Goal: Find contact information: Find contact information

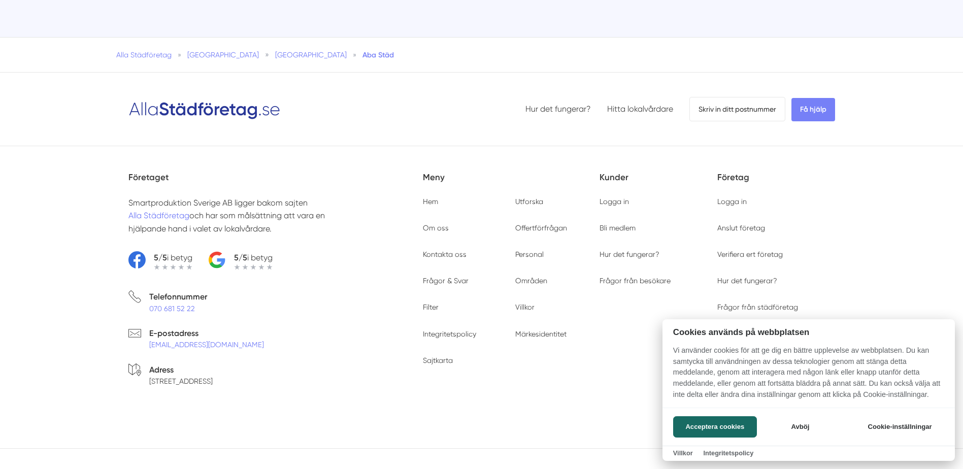
scroll to position [2106, 0]
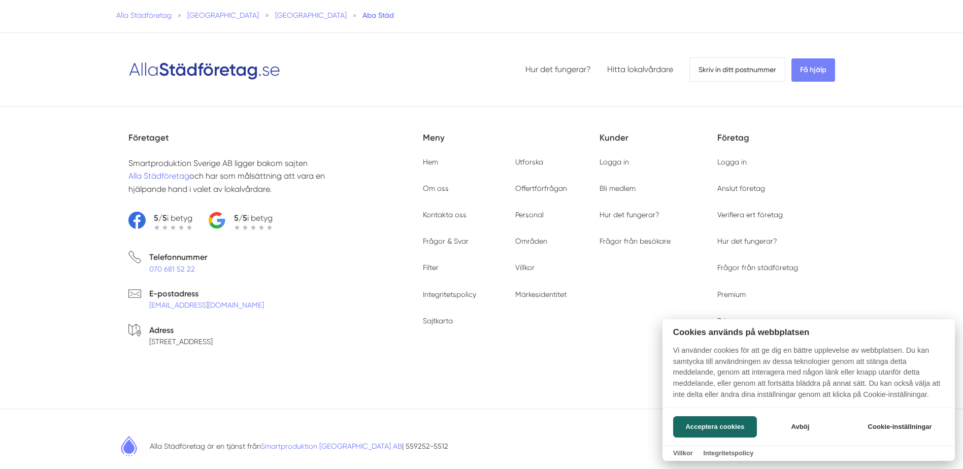
drag, startPoint x: 226, startPoint y: 217, endPoint x: 276, endPoint y: 167, distance: 70.7
click at [276, 167] on div at bounding box center [481, 234] width 963 height 469
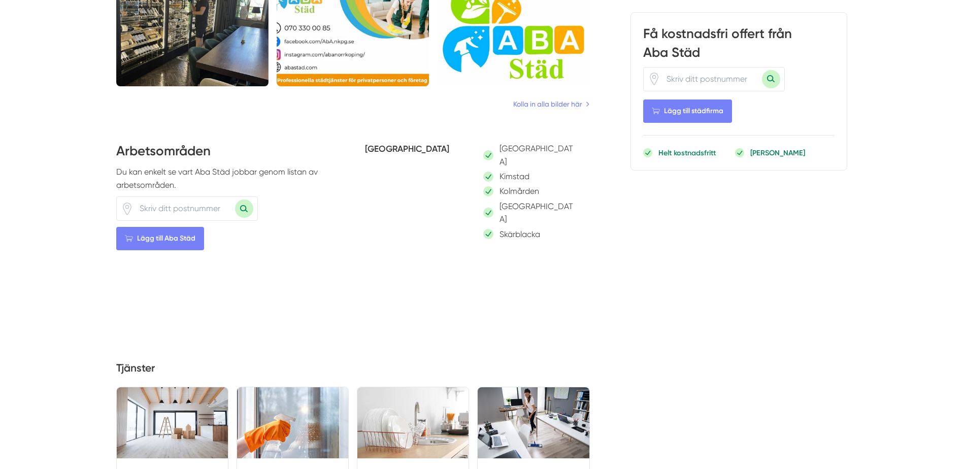
scroll to position [583, 0]
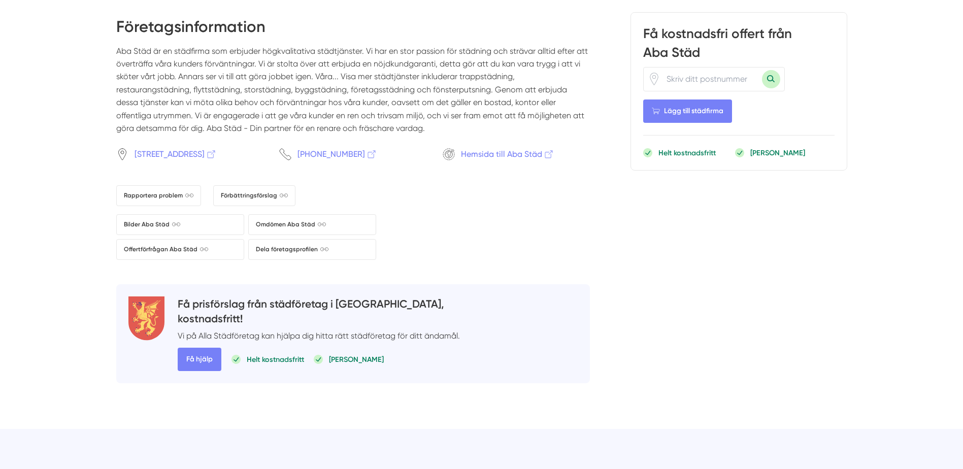
scroll to position [1472, 0]
click at [503, 148] on span "Hemsida till Aba Städ" at bounding box center [507, 154] width 93 height 13
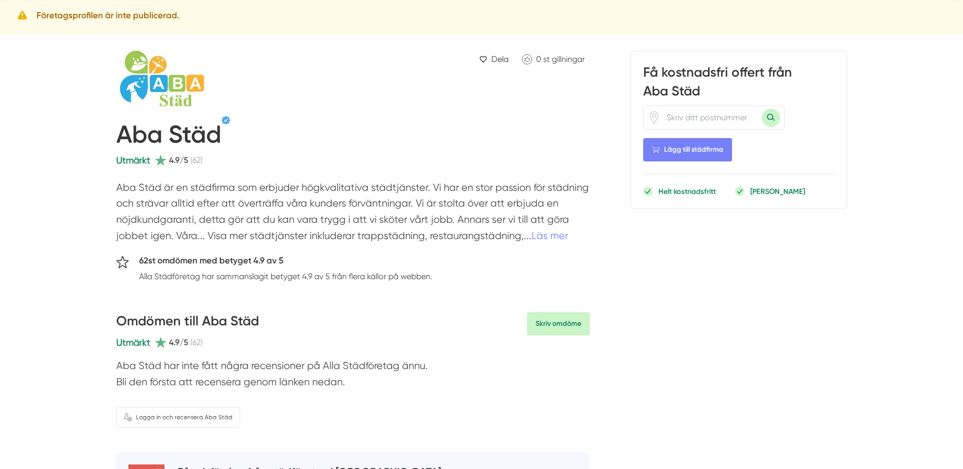
scroll to position [0, 0]
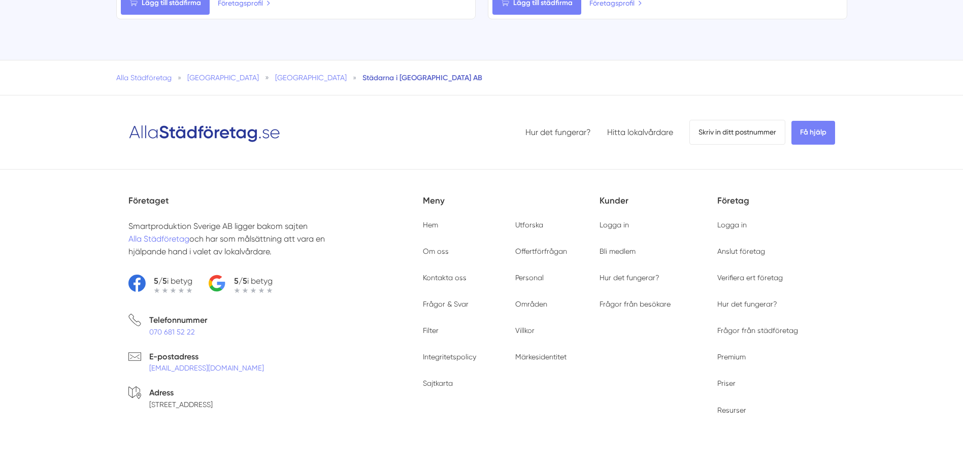
scroll to position [2116, 0]
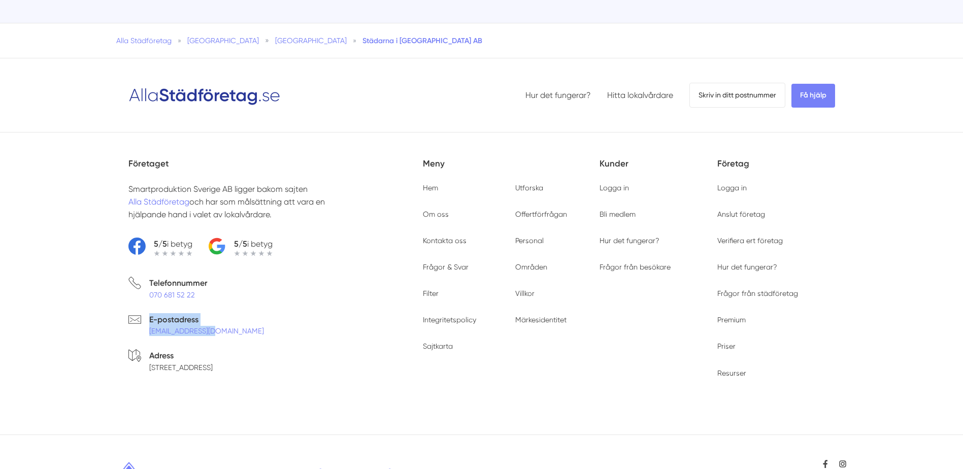
drag, startPoint x: 215, startPoint y: 286, endPoint x: 141, endPoint y: 287, distance: 73.6
click at [141, 313] on li "E-postadress [EMAIL_ADDRESS][DOMAIN_NAME]" at bounding box center [275, 327] width 294 height 28
drag, startPoint x: 141, startPoint y: 287, endPoint x: 180, endPoint y: 288, distance: 38.6
copy div "E-postadress [EMAIL_ADDRESS][DOMAIN_NAME]"
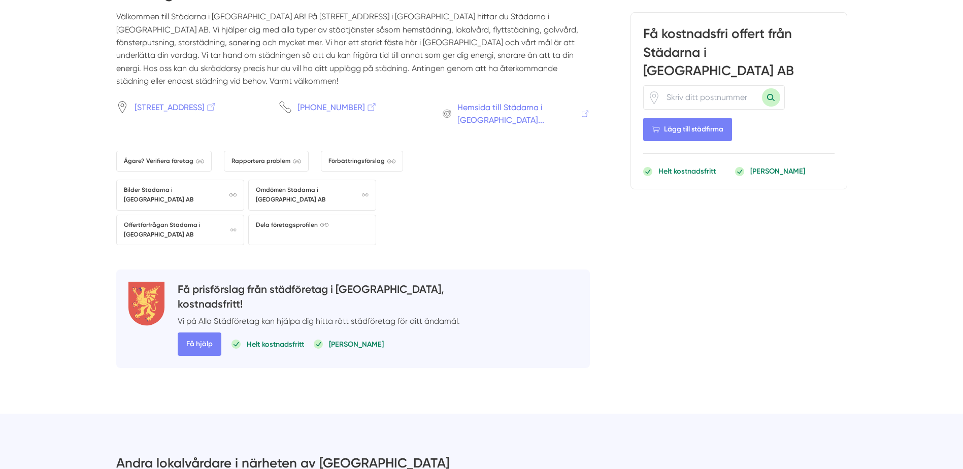
scroll to position [1422, 0]
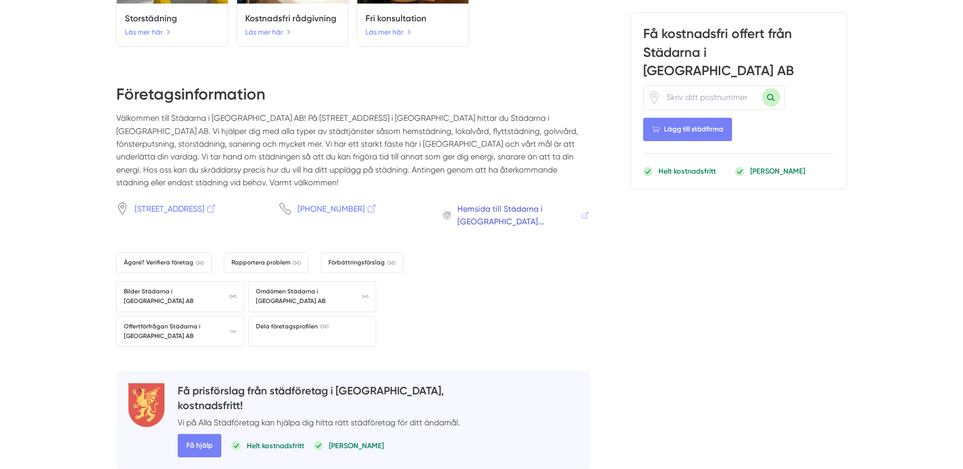
click at [491, 203] on span "Hemsida till Städarna i [GEOGRAPHIC_DATA]..." at bounding box center [523, 216] width 133 height 26
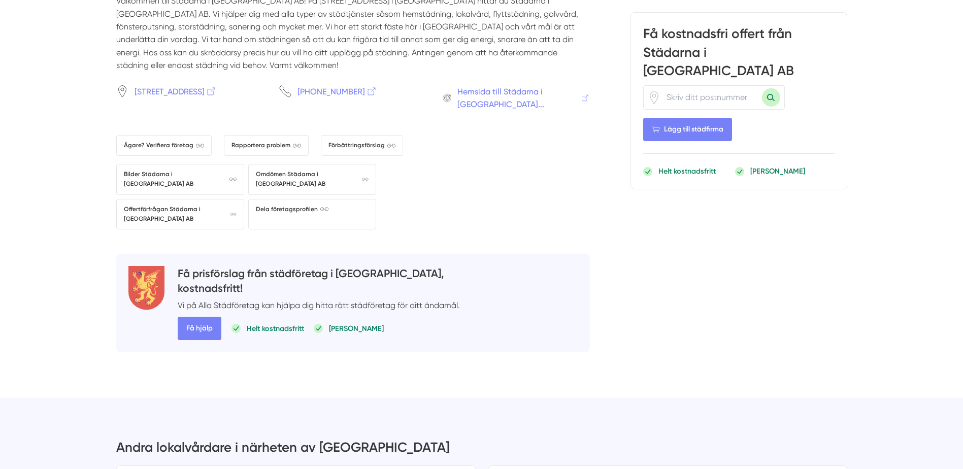
scroll to position [1726, 0]
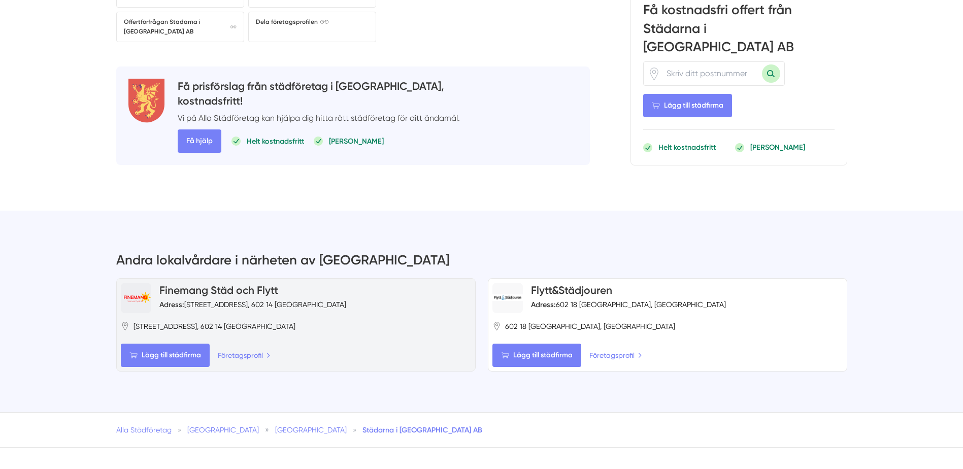
click at [190, 284] on link "Finemang Städ och Flytt" at bounding box center [218, 290] width 119 height 13
